Goal: Task Accomplishment & Management: Use online tool/utility

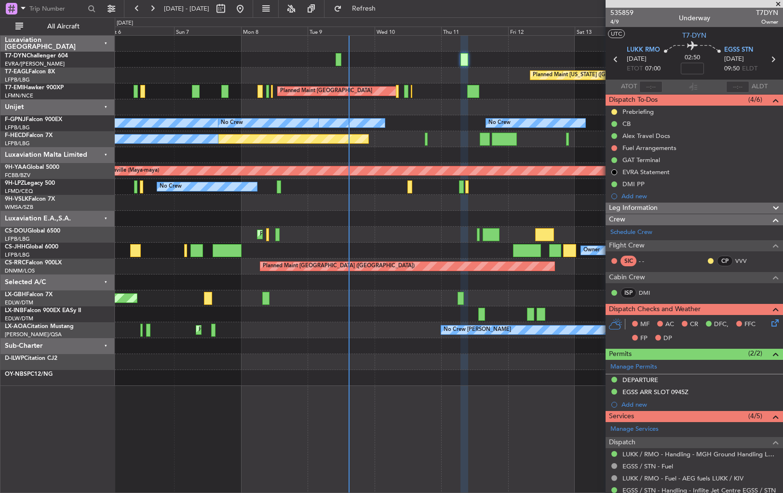
click at [409, 71] on div "Planned Maint [US_STATE] ([GEOGRAPHIC_DATA]) Planned Maint [GEOGRAPHIC_DATA] Pl…" at bounding box center [449, 211] width 668 height 350
click at [435, 76] on div "Planned Maint [US_STATE] ([GEOGRAPHIC_DATA])" at bounding box center [449, 75] width 668 height 16
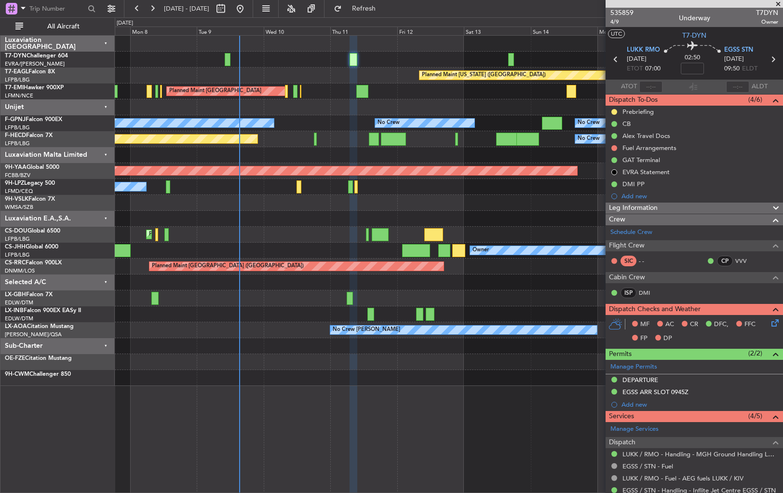
click at [314, 71] on div "Planned Maint [US_STATE] ([GEOGRAPHIC_DATA])" at bounding box center [449, 75] width 668 height 16
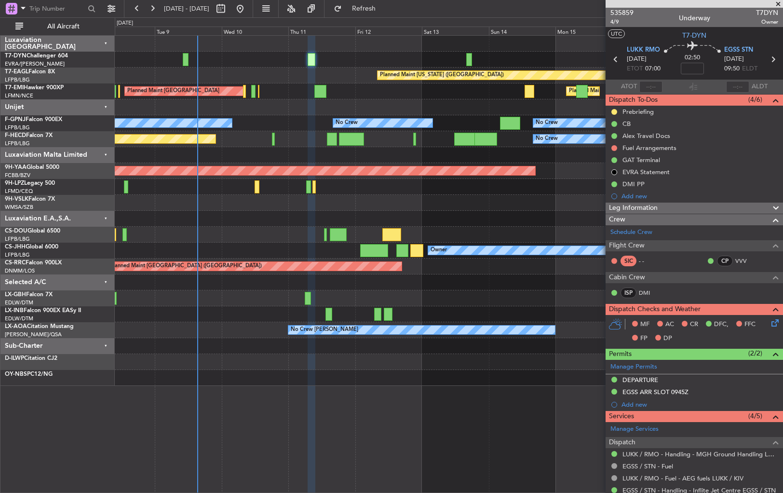
click at [440, 211] on div at bounding box center [449, 219] width 668 height 16
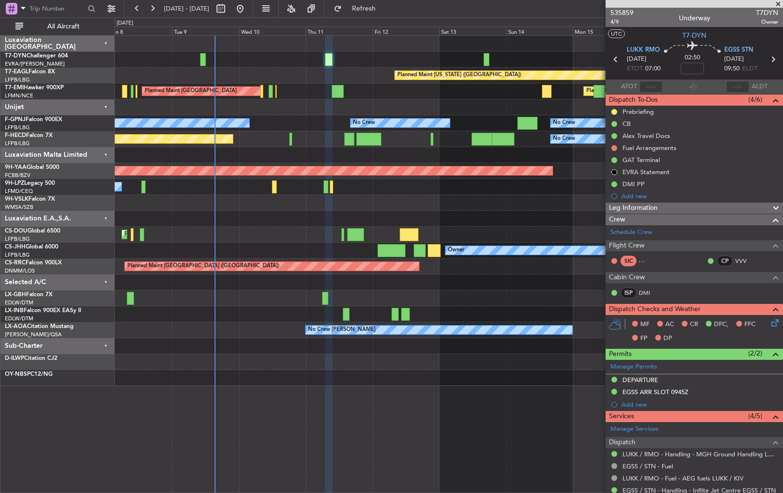
click at [274, 202] on div at bounding box center [449, 203] width 668 height 16
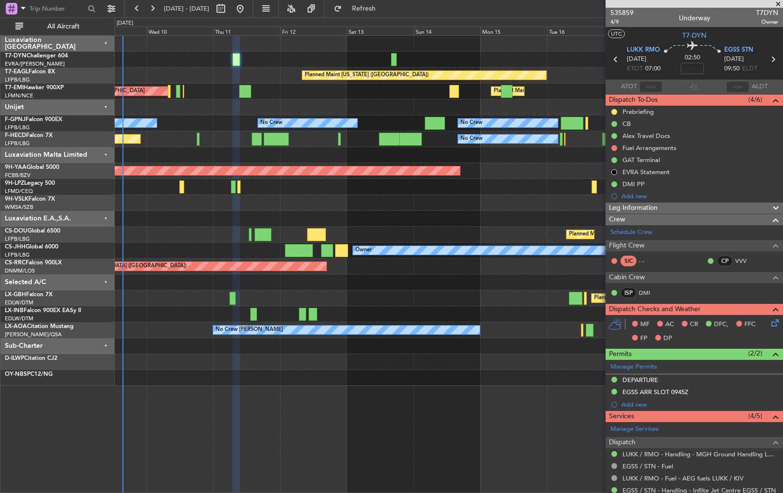
click at [408, 111] on div at bounding box center [449, 107] width 668 height 16
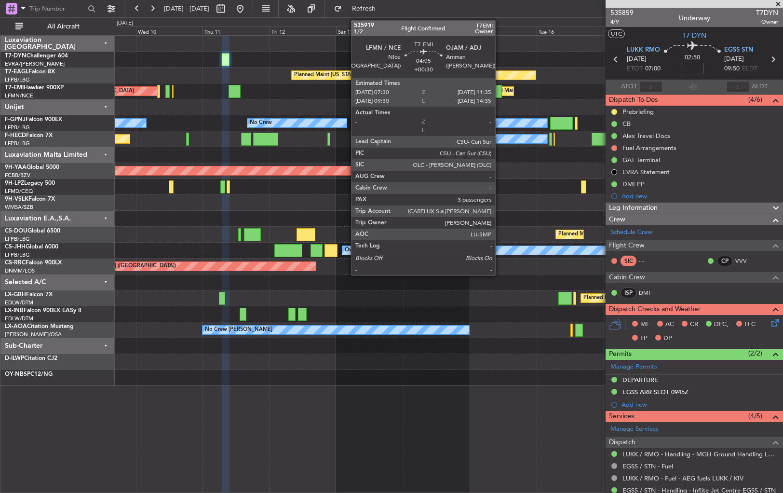
click at [499, 92] on div at bounding box center [496, 91] width 12 height 13
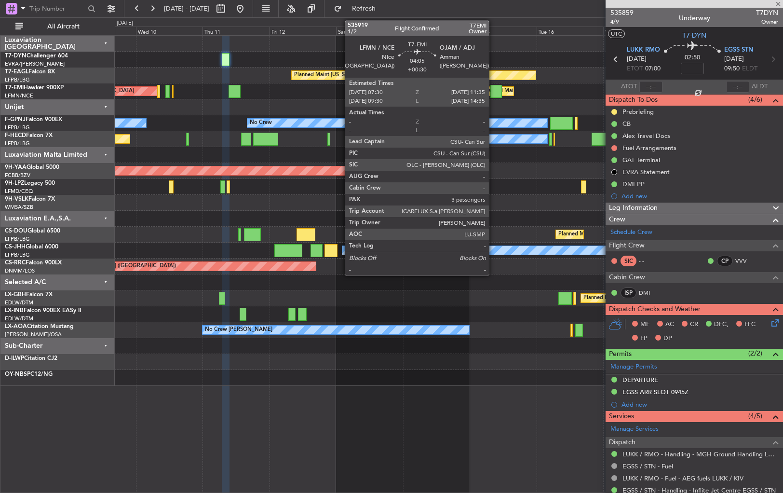
type input "+00:30"
type input "3"
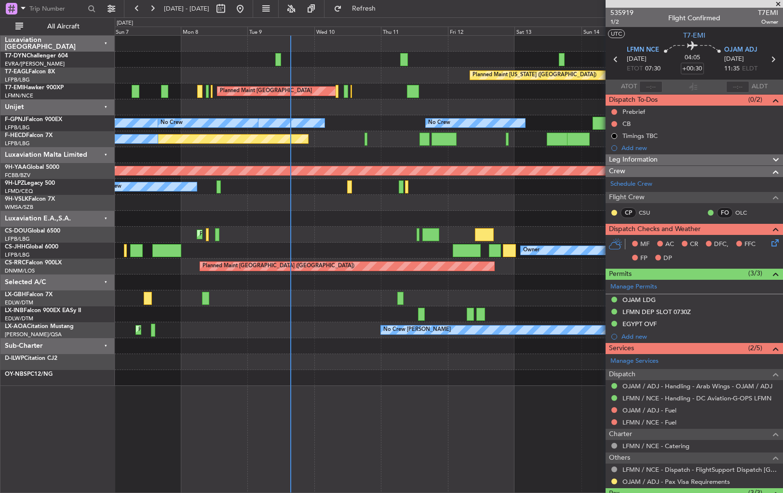
click at [534, 127] on div "No Crew No Crew No Crew No Crew Planned Maint [GEOGRAPHIC_DATA] ([GEOGRAPHIC_DA…" at bounding box center [449, 123] width 668 height 16
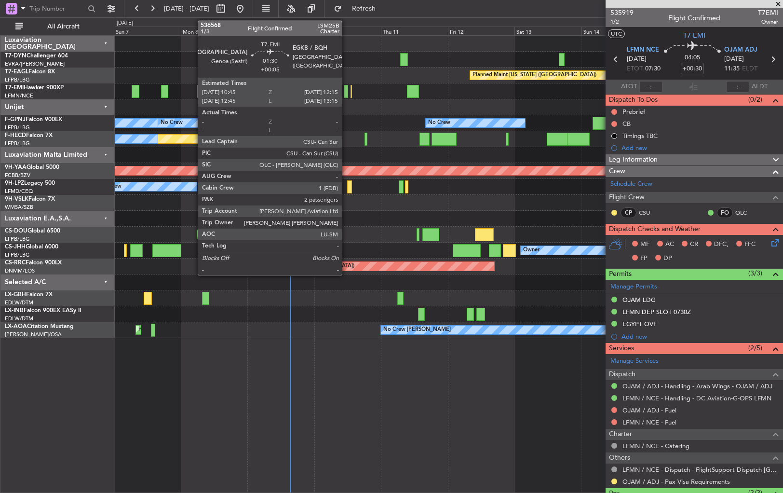
click at [346, 91] on div at bounding box center [346, 91] width 4 height 13
type input "+00:05"
type input "2"
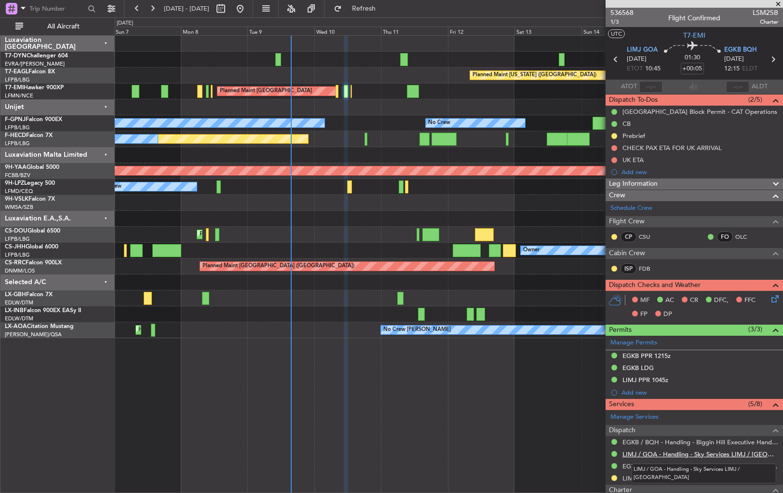
click at [640, 451] on link "LIMJ / GOA - Handling - Sky Services LIMJ / [GEOGRAPHIC_DATA]" at bounding box center [700, 454] width 156 height 8
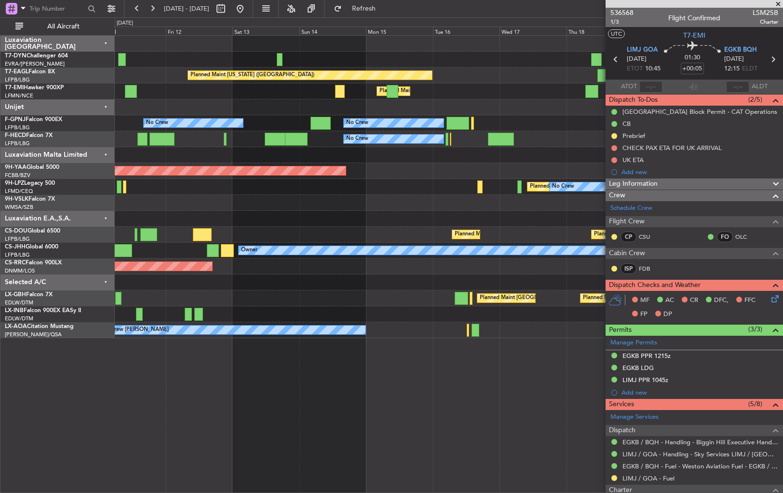
click at [254, 211] on div "Planned Maint [US_STATE] ([GEOGRAPHIC_DATA]) Planned Maint [GEOGRAPHIC_DATA] Pl…" at bounding box center [449, 187] width 668 height 302
